Goal: Task Accomplishment & Management: Use online tool/utility

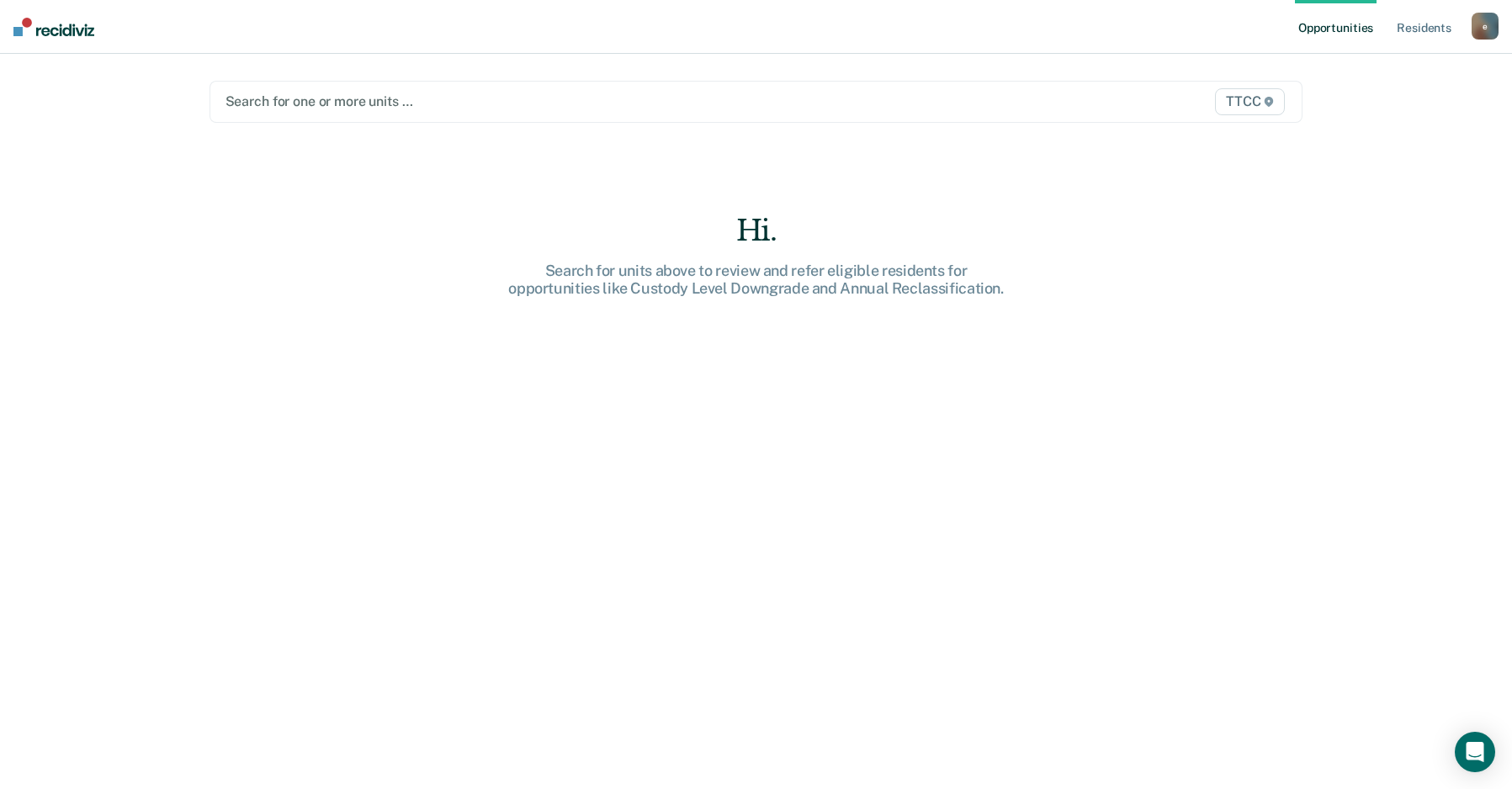
click at [423, 104] on div at bounding box center [597, 101] width 742 height 19
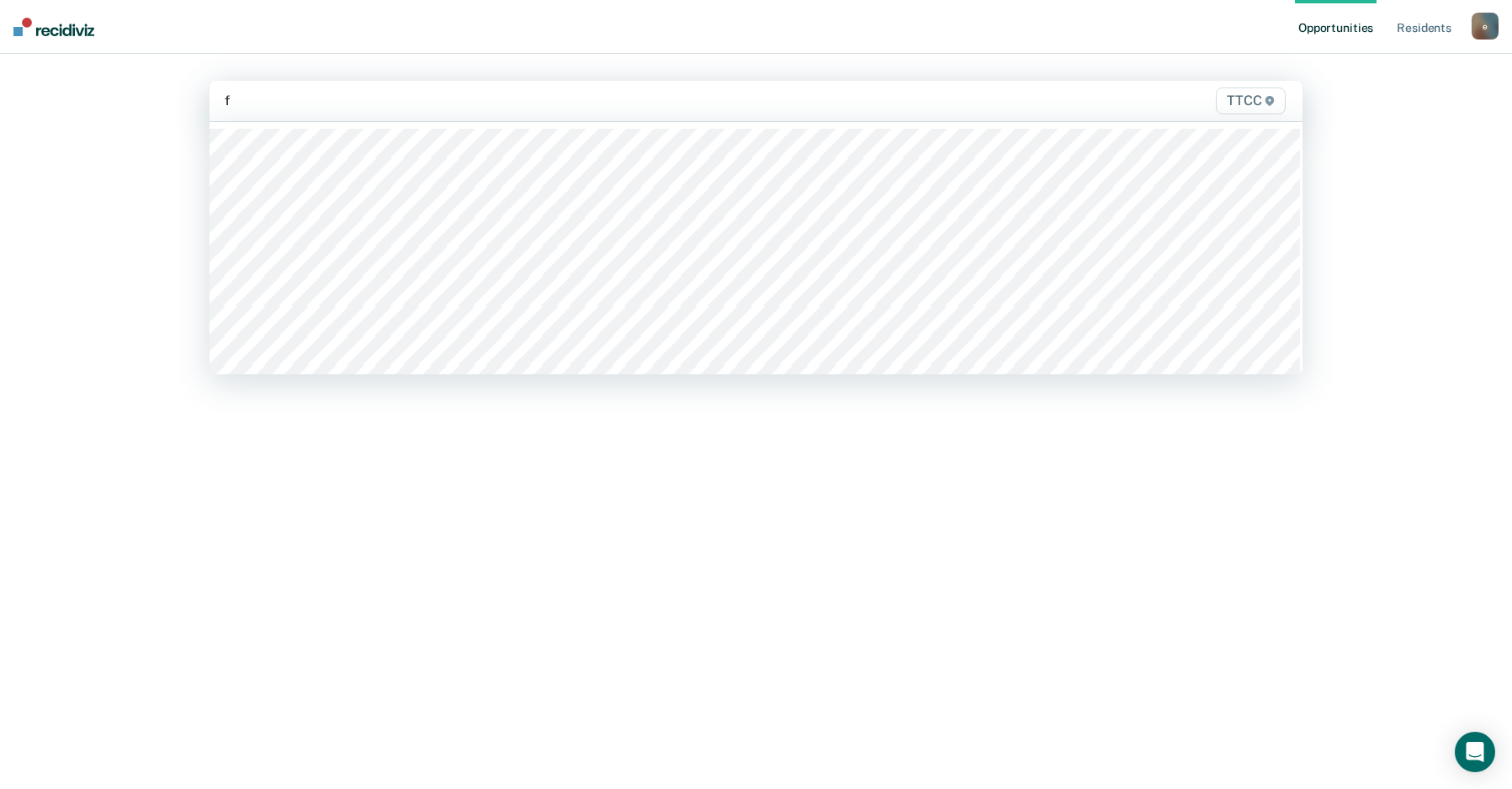
type input "fb"
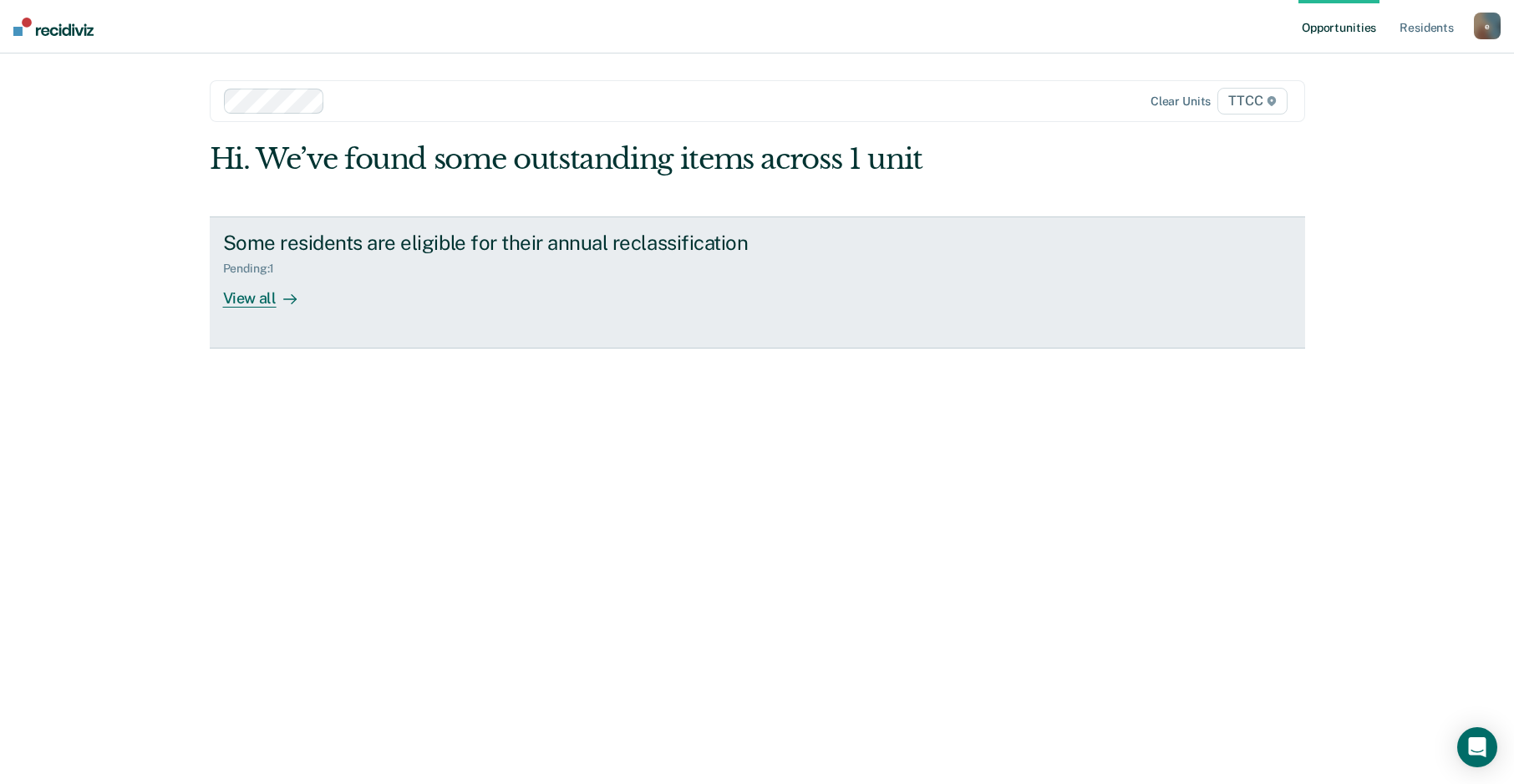
click at [262, 295] on div "View all" at bounding box center [270, 292] width 93 height 33
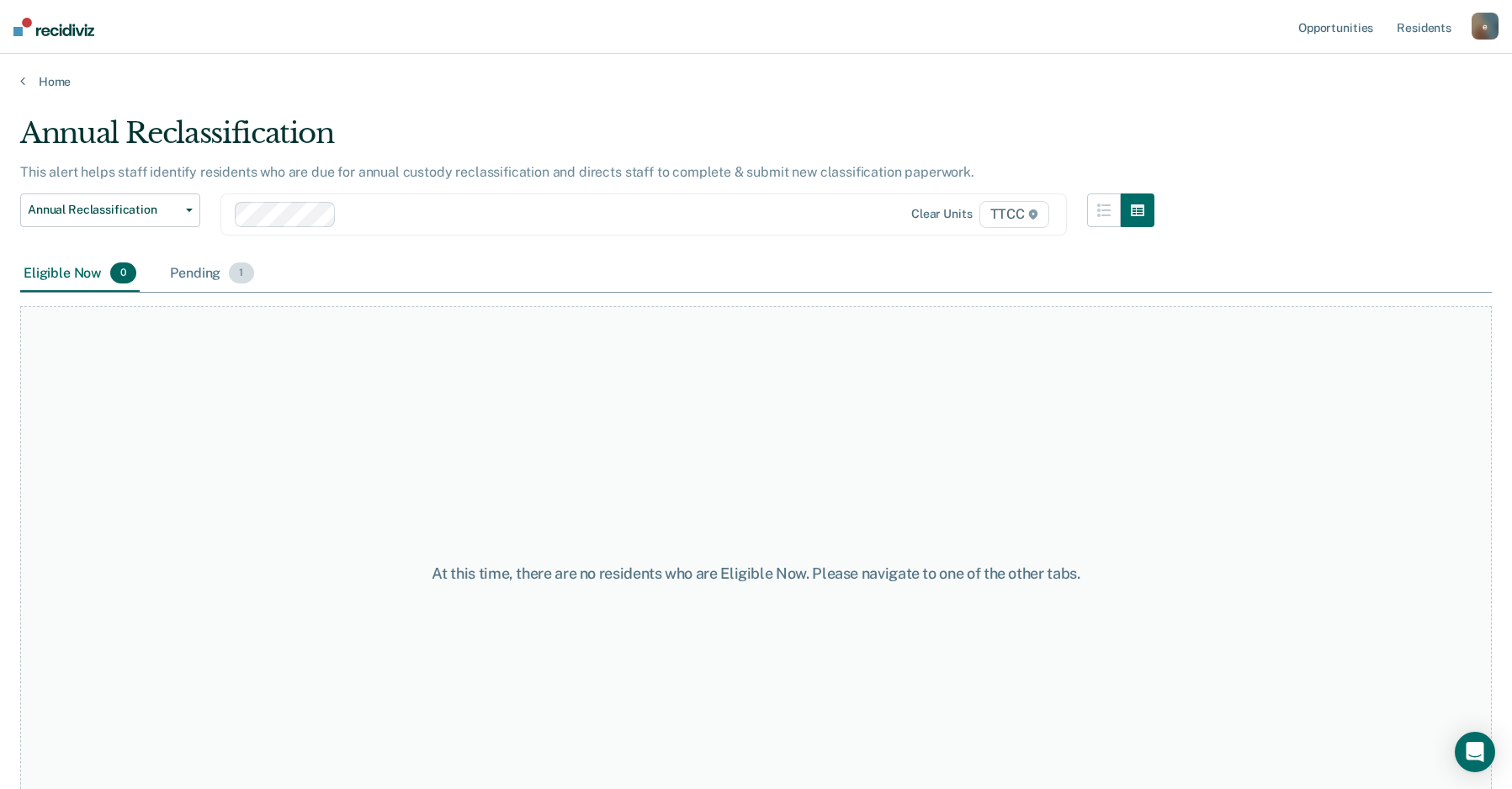
click at [201, 279] on div "Pending 1" at bounding box center [212, 274] width 90 height 37
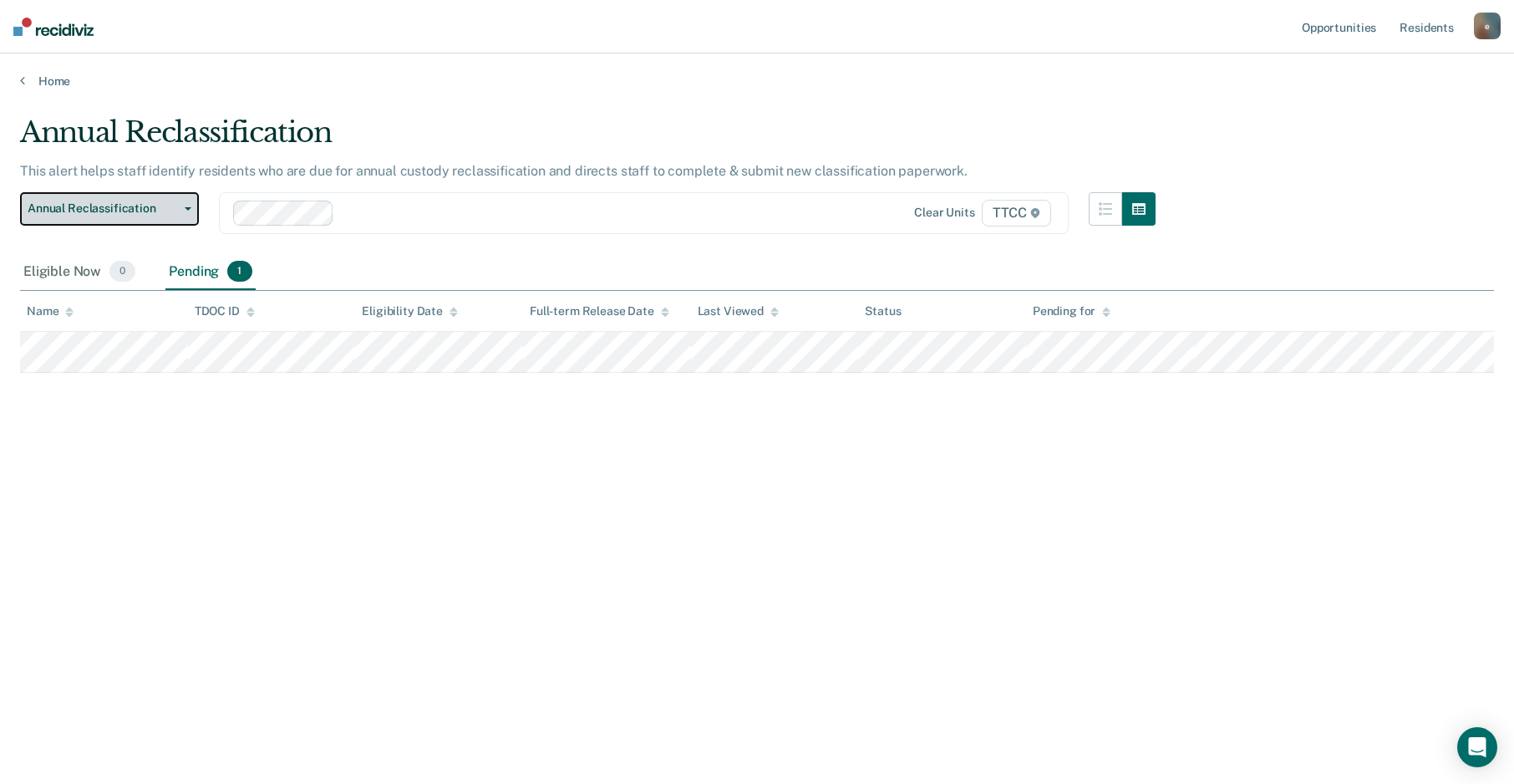
click at [161, 199] on button "Annual Reclassification" at bounding box center [110, 209] width 179 height 34
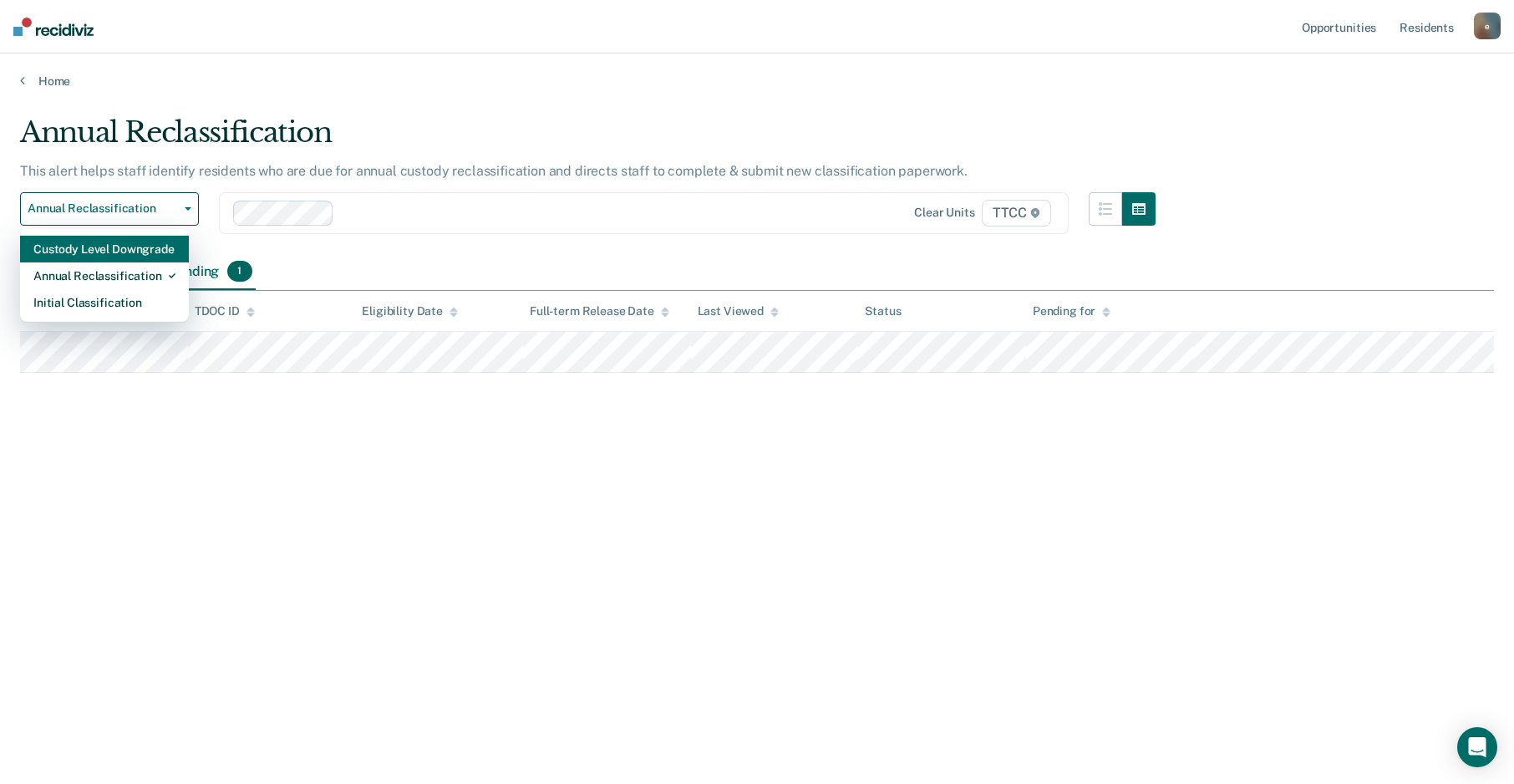
click at [123, 252] on div "Custody Level Downgrade" at bounding box center [104, 249] width 142 height 27
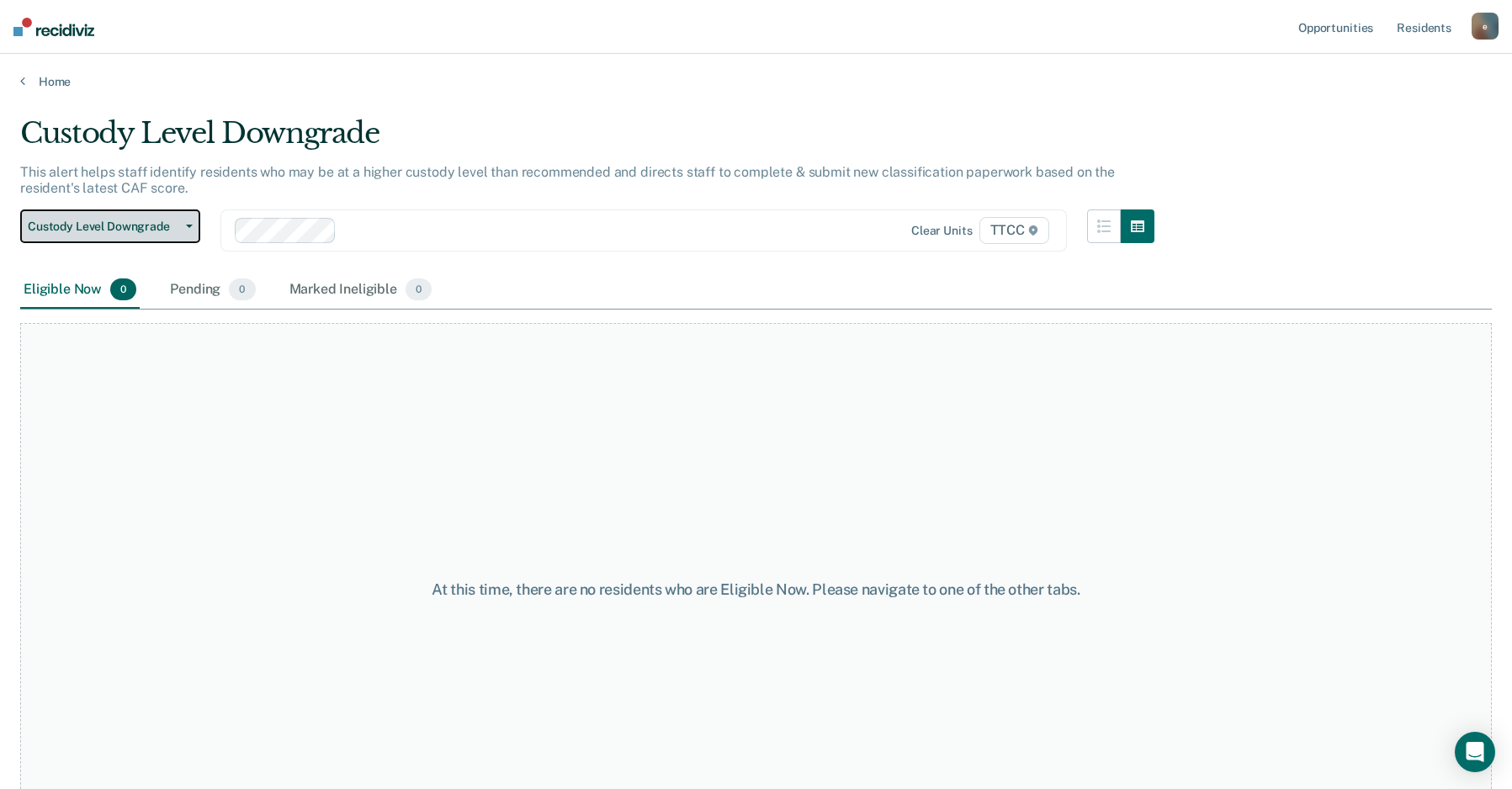
click at [134, 233] on span "Custody Level Downgrade" at bounding box center [103, 226] width 151 height 15
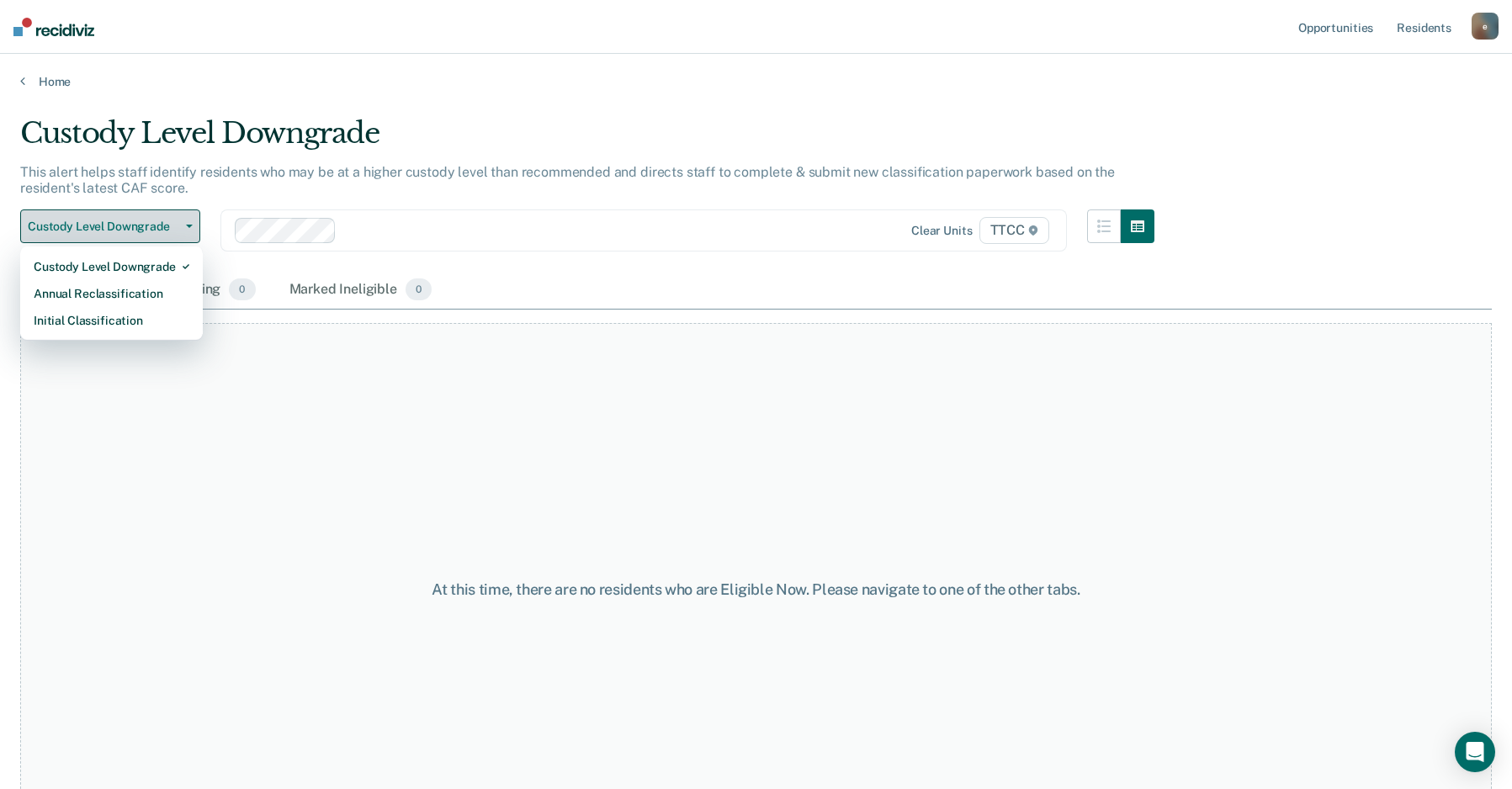
click at [135, 230] on span "Custody Level Downgrade" at bounding box center [103, 226] width 151 height 15
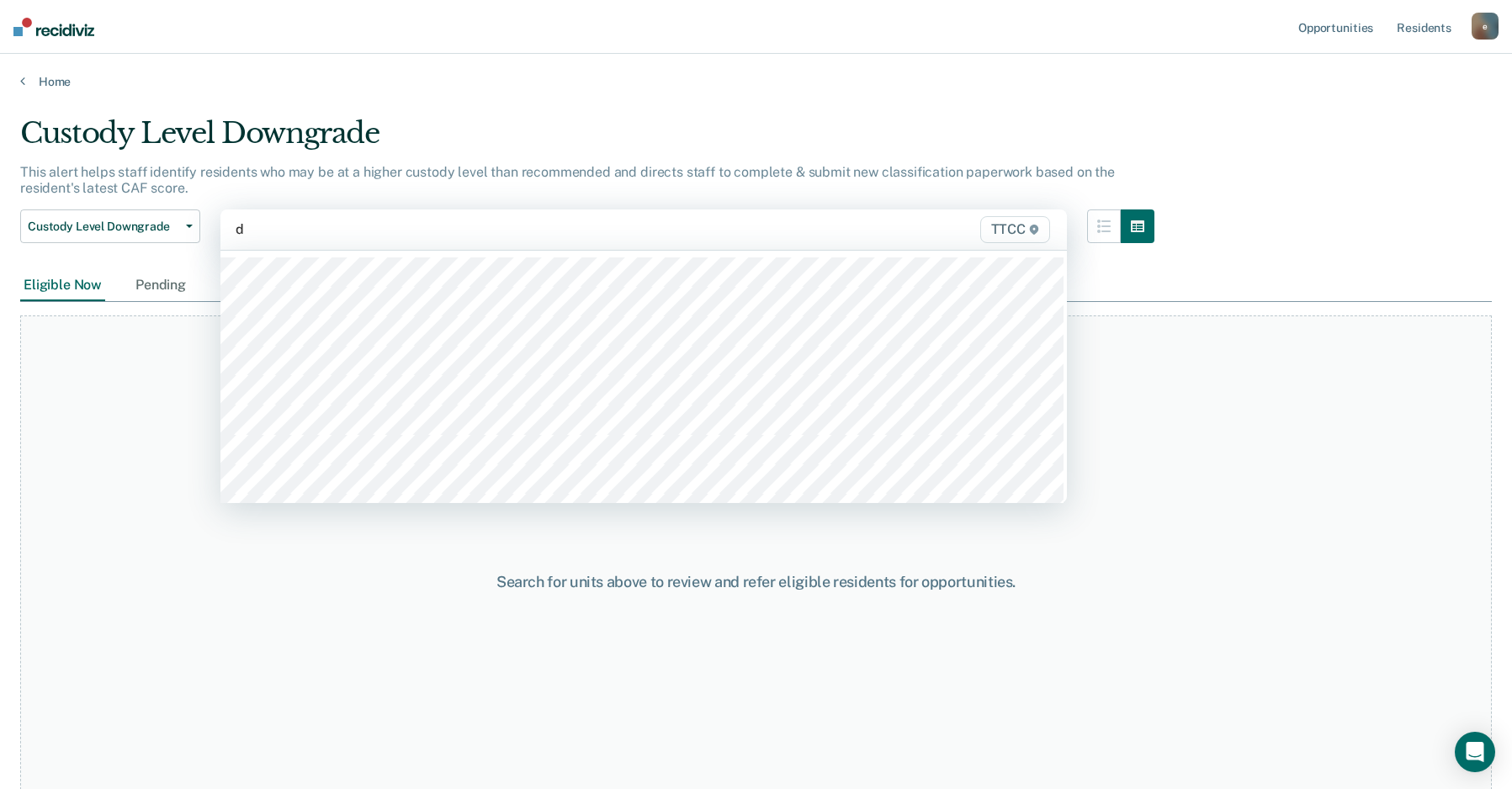
type input "db"
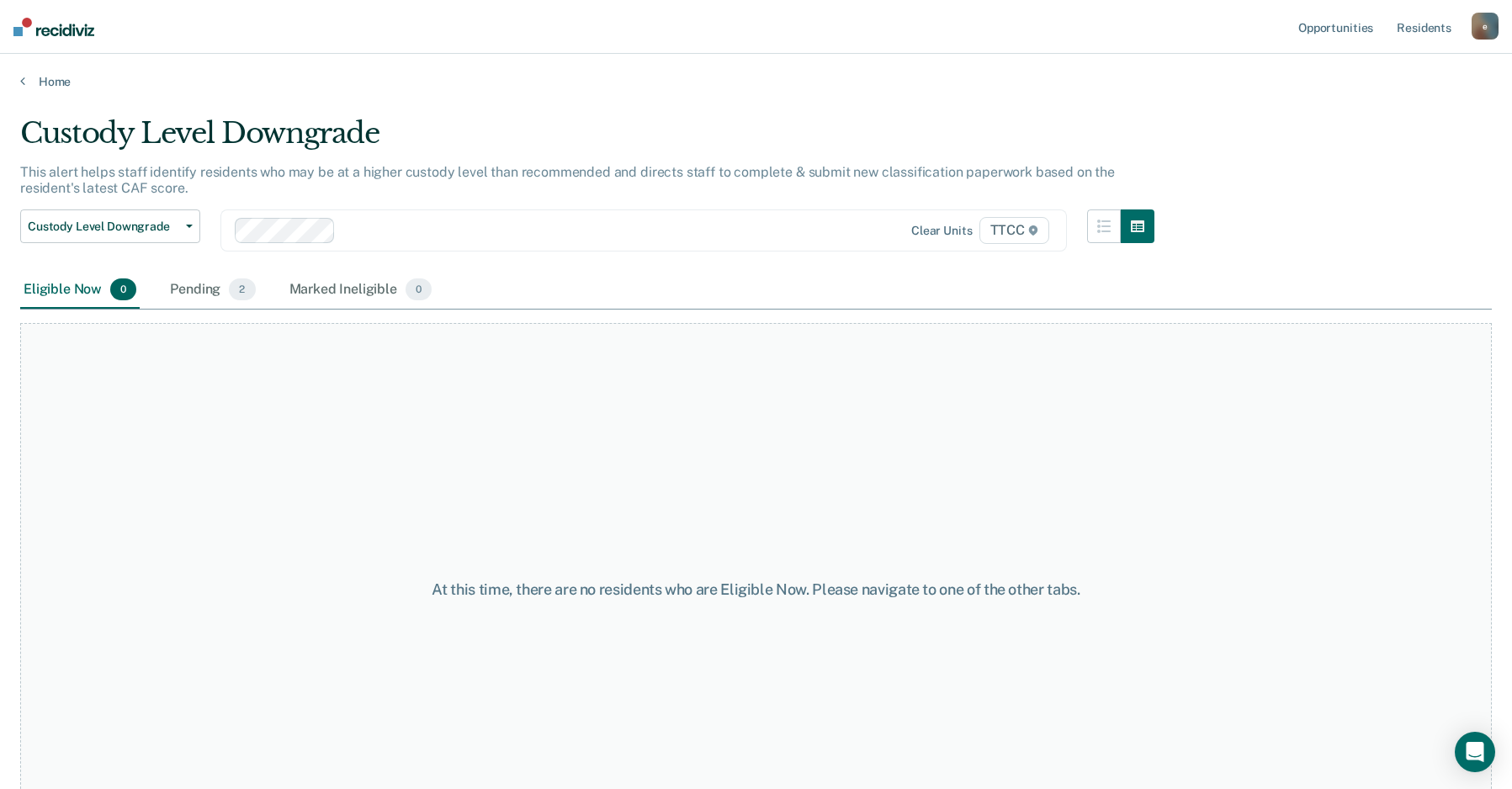
click at [195, 290] on div "Pending 2" at bounding box center [213, 290] width 92 height 37
